Goal: Navigation & Orientation: Understand site structure

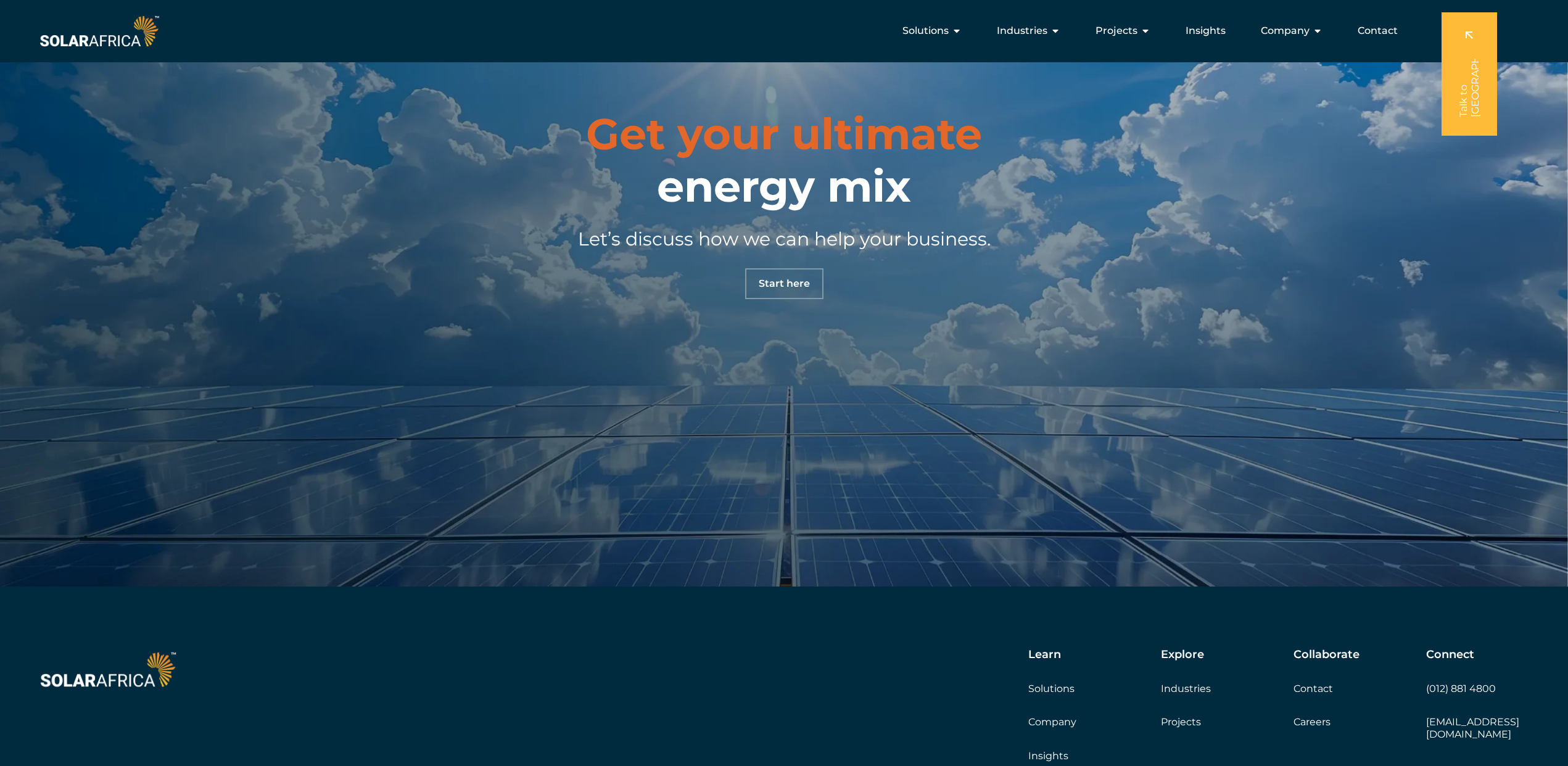
scroll to position [4321, 0]
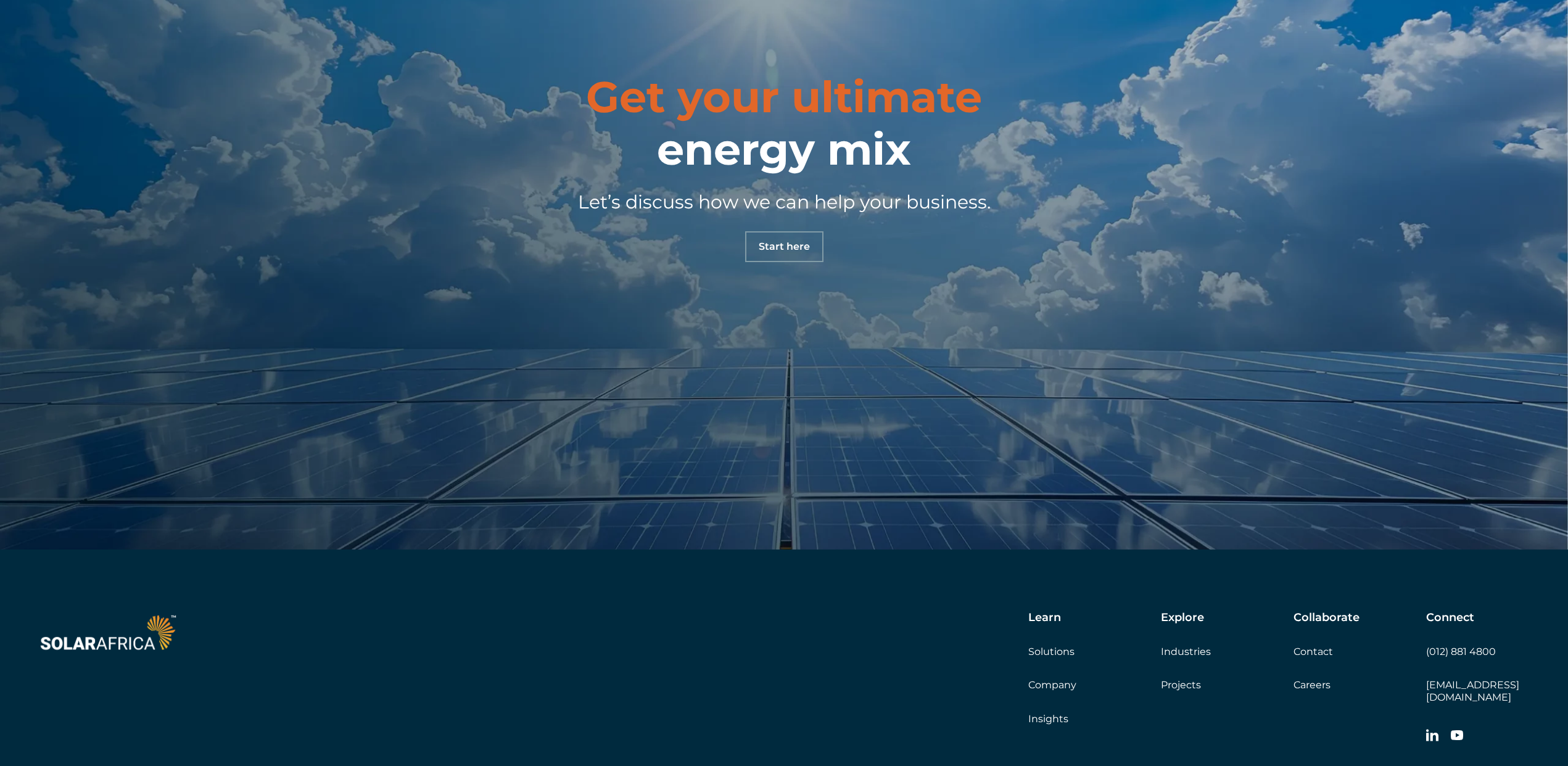
scroll to position [4537, 0]
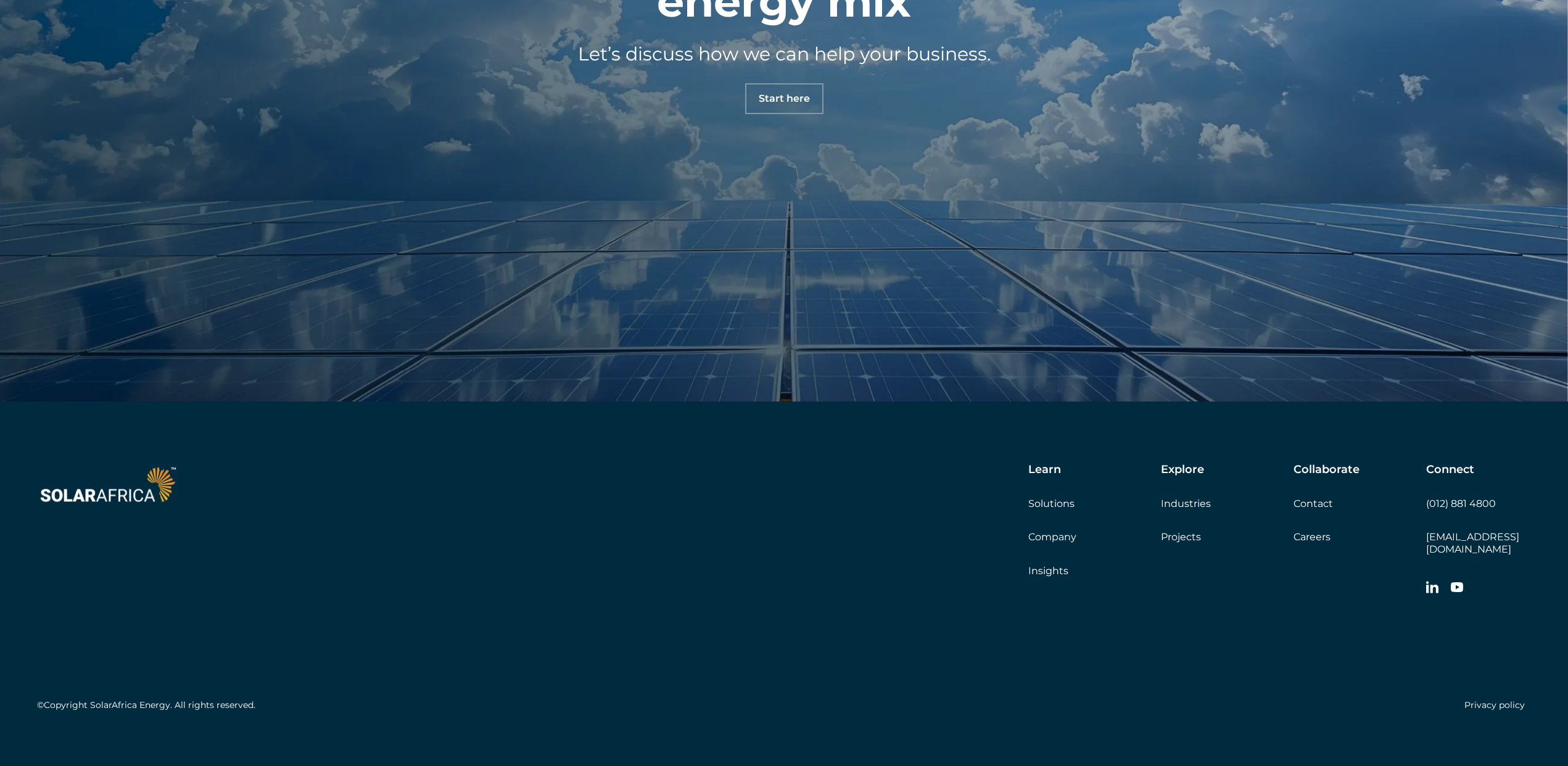
click at [1057, 507] on link "Solutions" at bounding box center [1051, 503] width 46 height 12
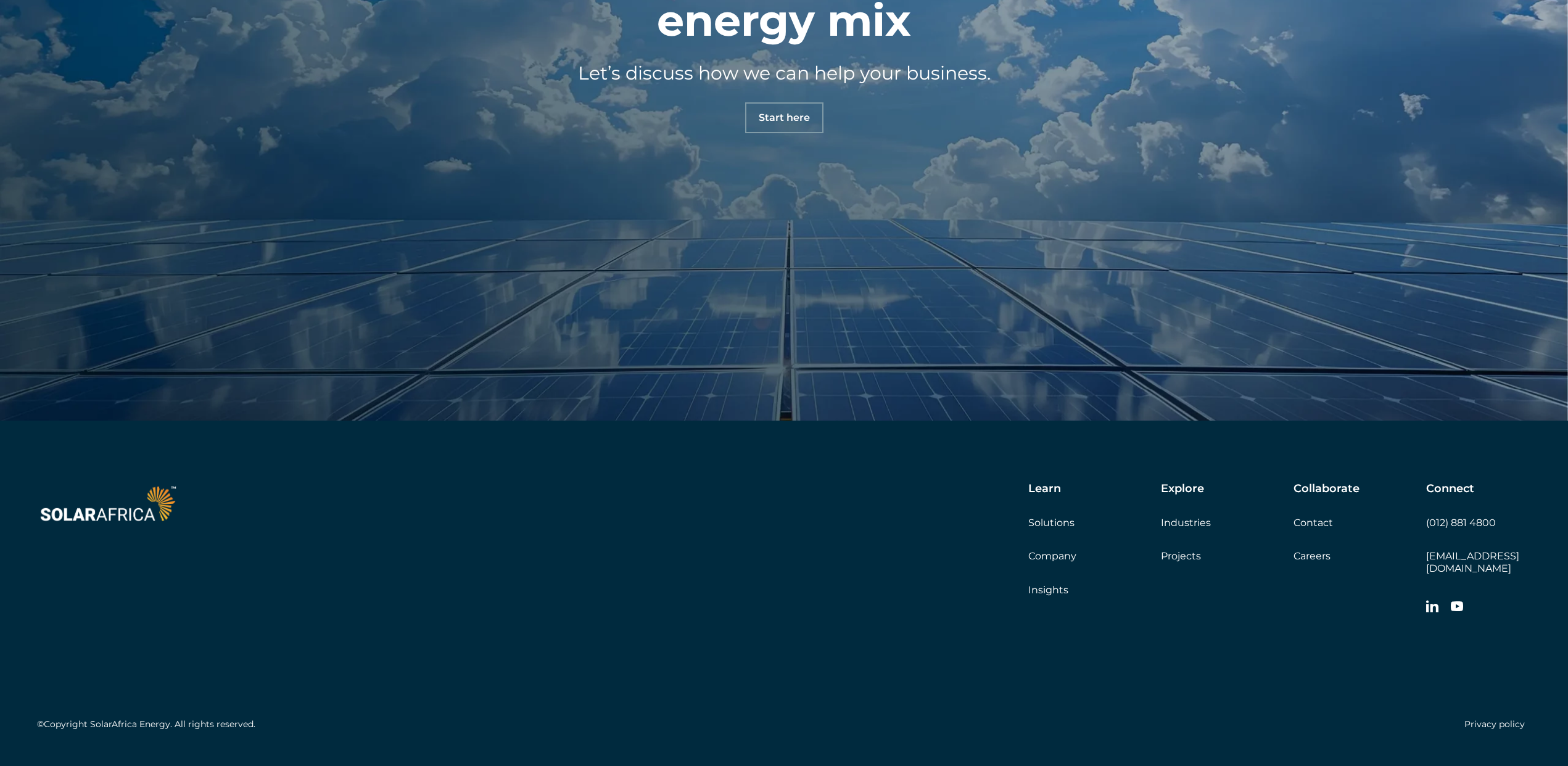
scroll to position [1585, 0]
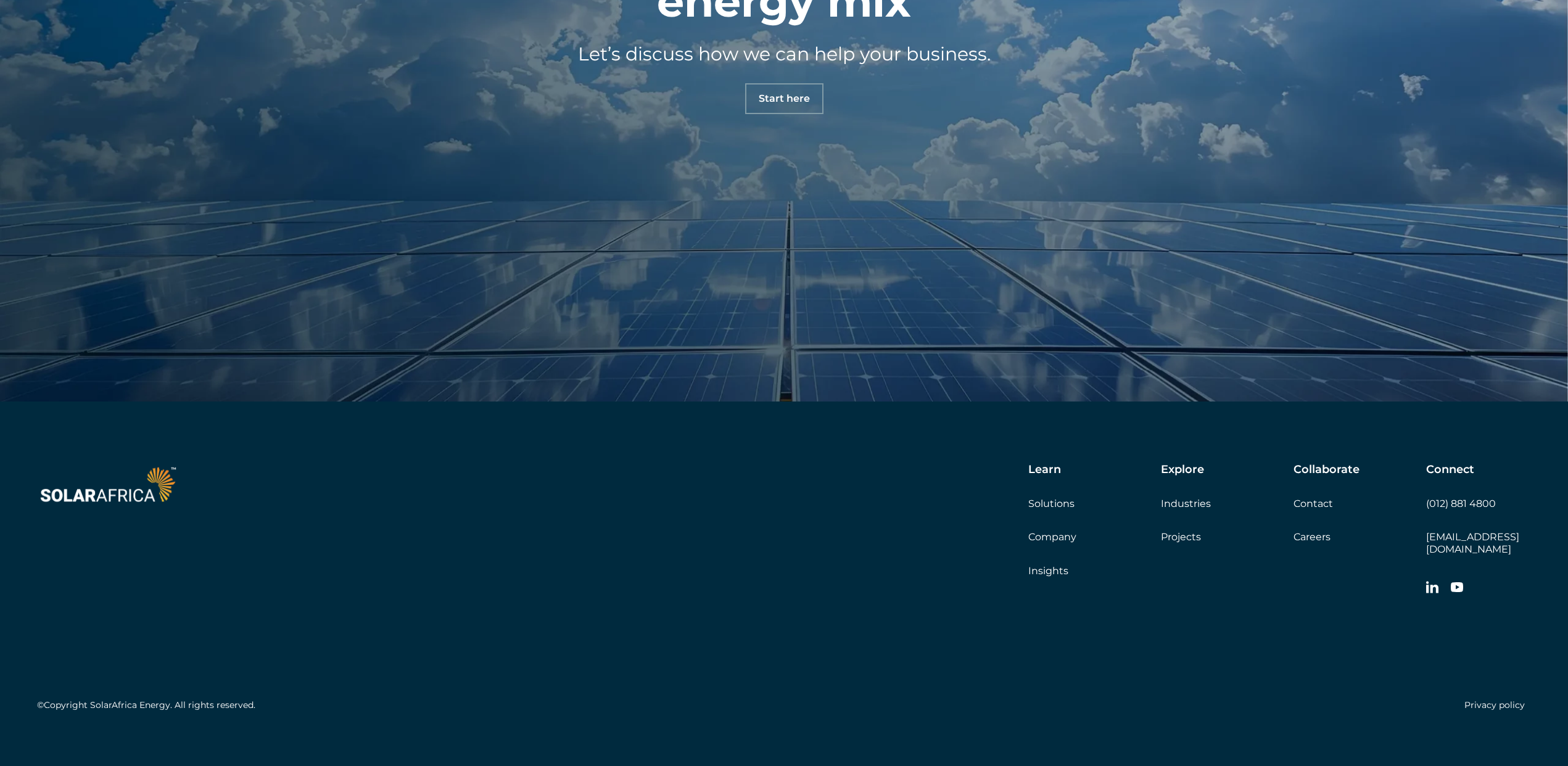
click at [1065, 537] on link "Company" at bounding box center [1052, 537] width 48 height 12
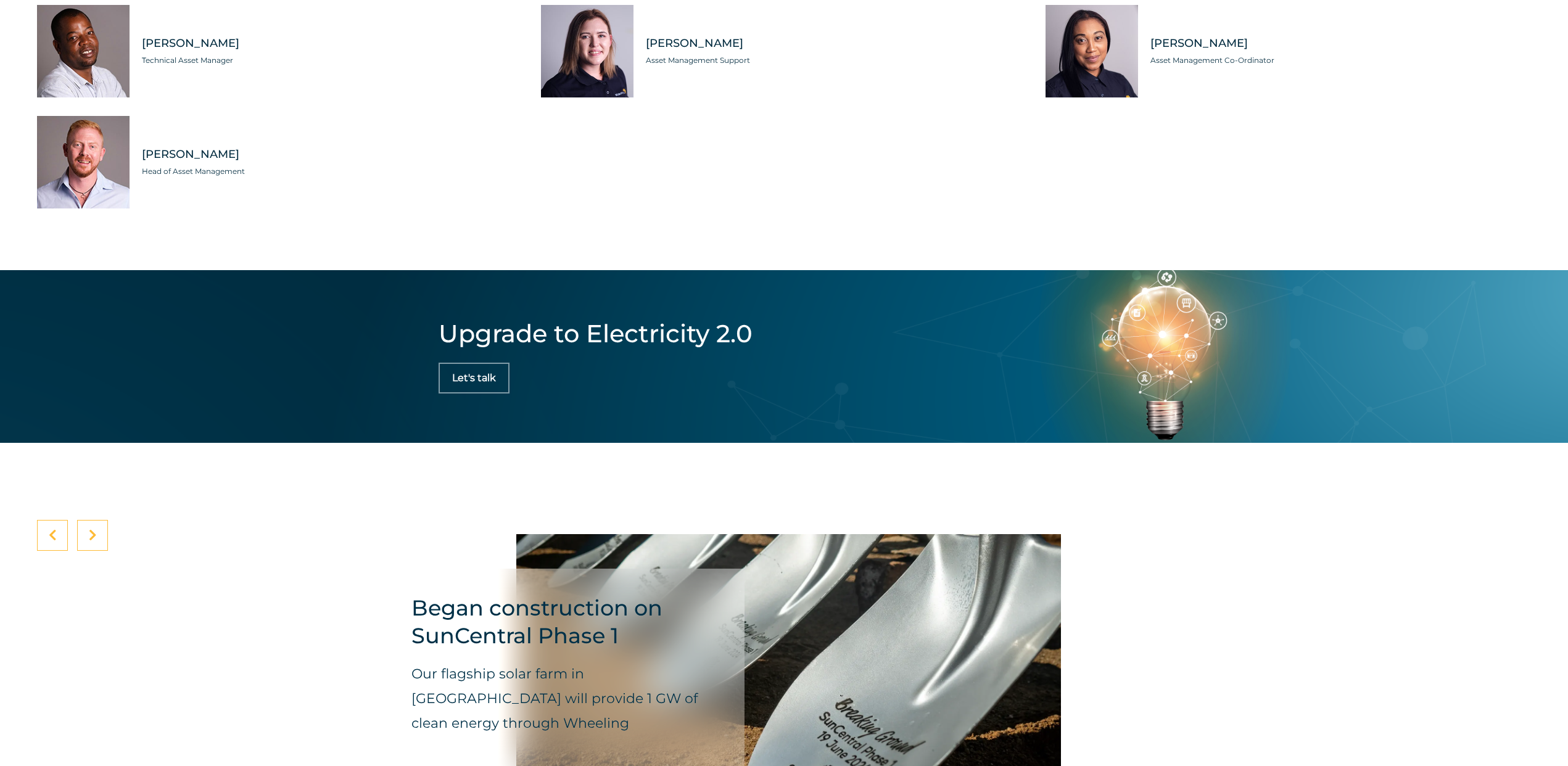
scroll to position [4295, 0]
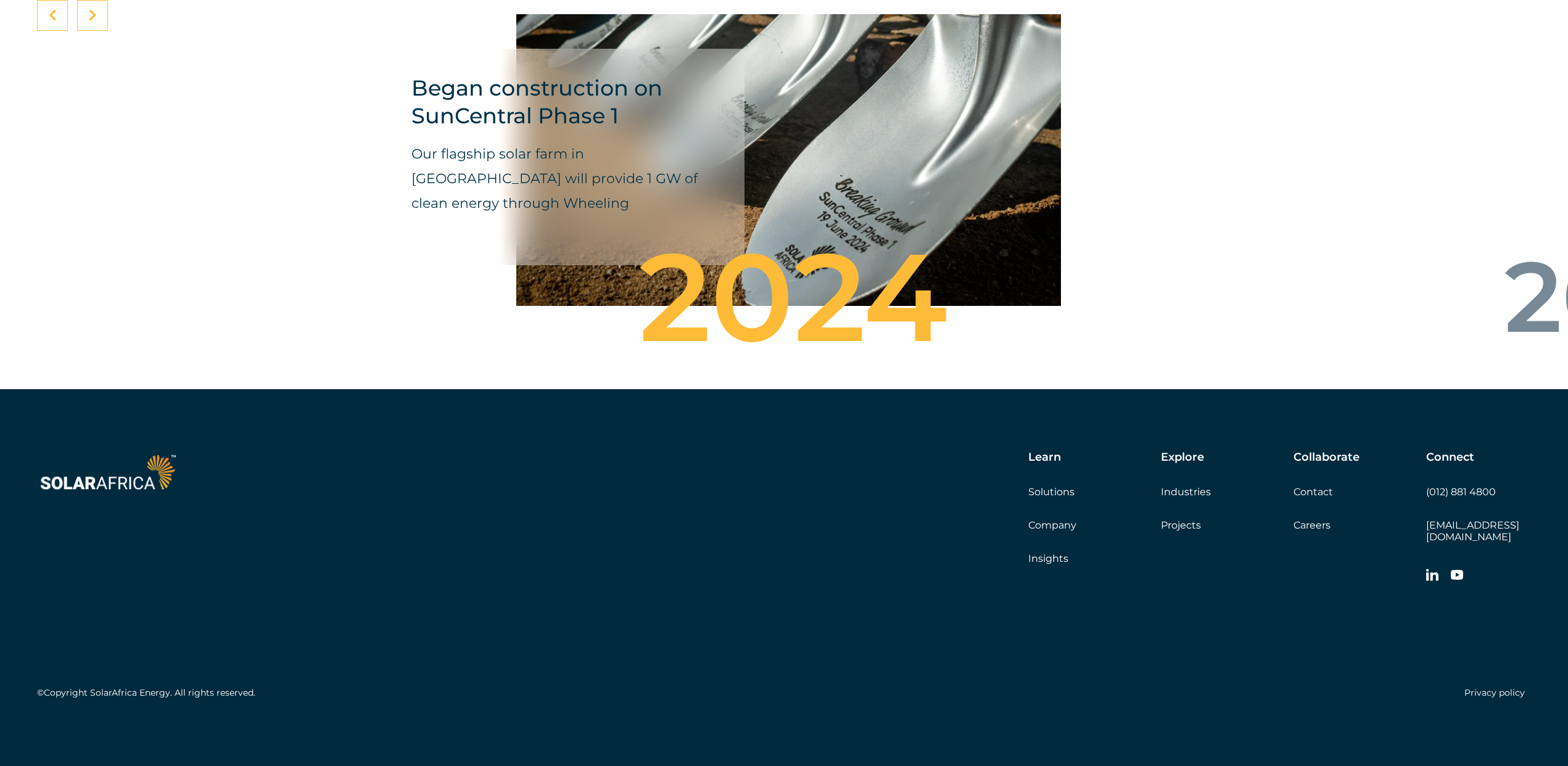
click at [1202, 498] on link "Industries" at bounding box center [1185, 491] width 50 height 12
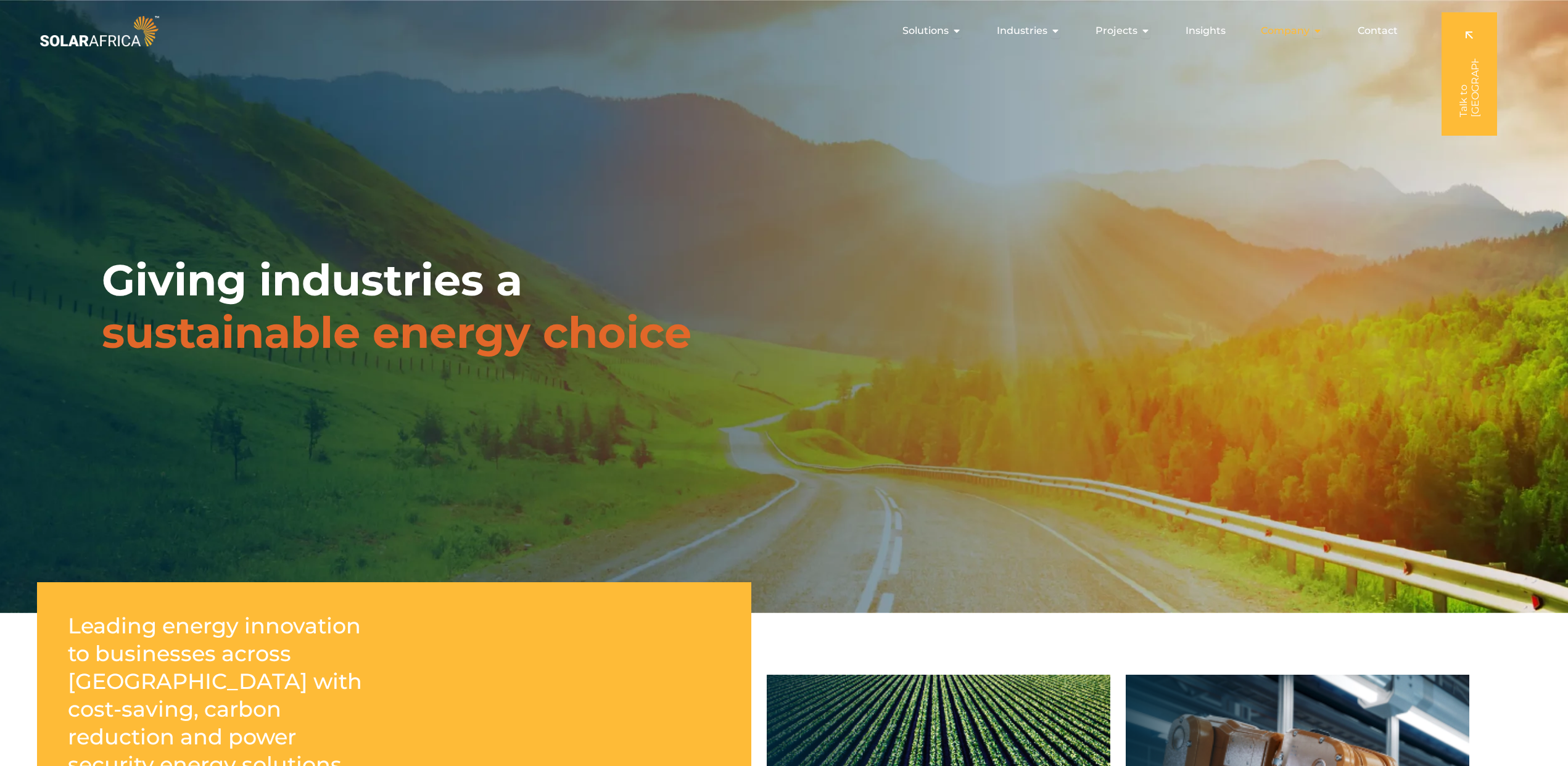
click at [1300, 28] on span "Company" at bounding box center [1285, 31] width 49 height 15
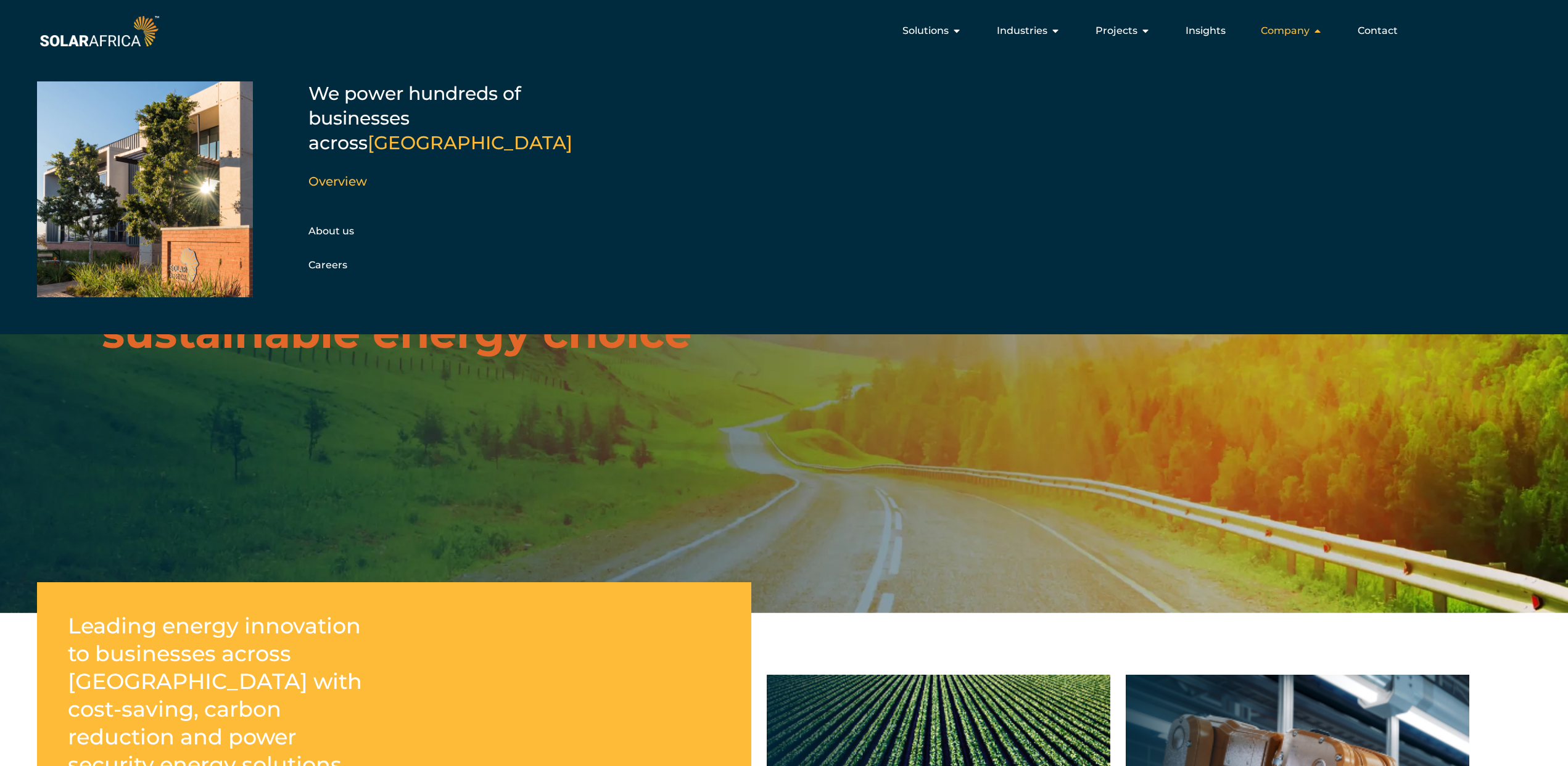
click at [1300, 28] on span "Company" at bounding box center [1285, 31] width 49 height 15
